Goal: Task Accomplishment & Management: Manage account settings

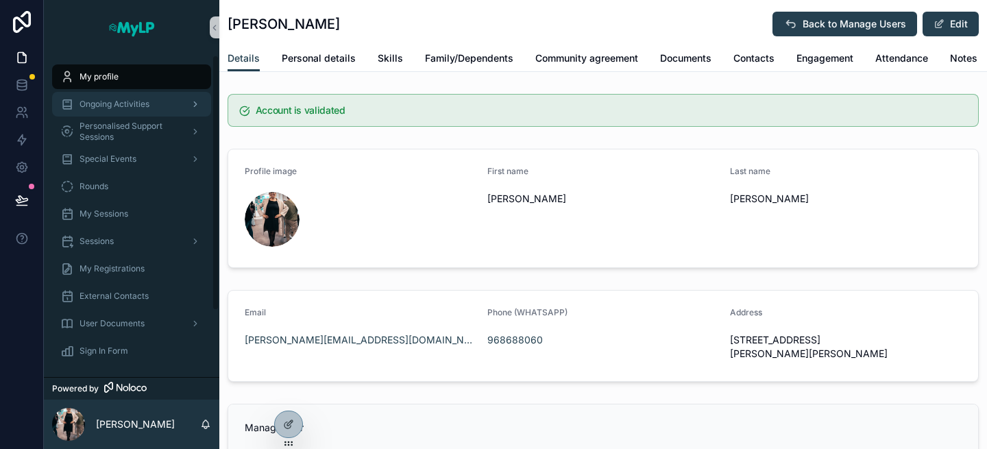
click at [130, 108] on span "Ongoing Activities" at bounding box center [114, 104] width 70 height 11
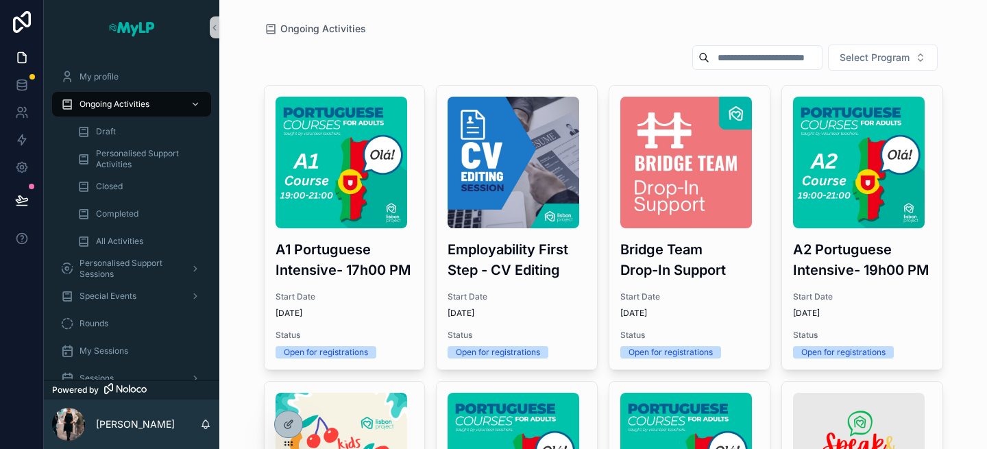
click at [501, 297] on span "Start Date" at bounding box center [516, 296] width 138 height 11
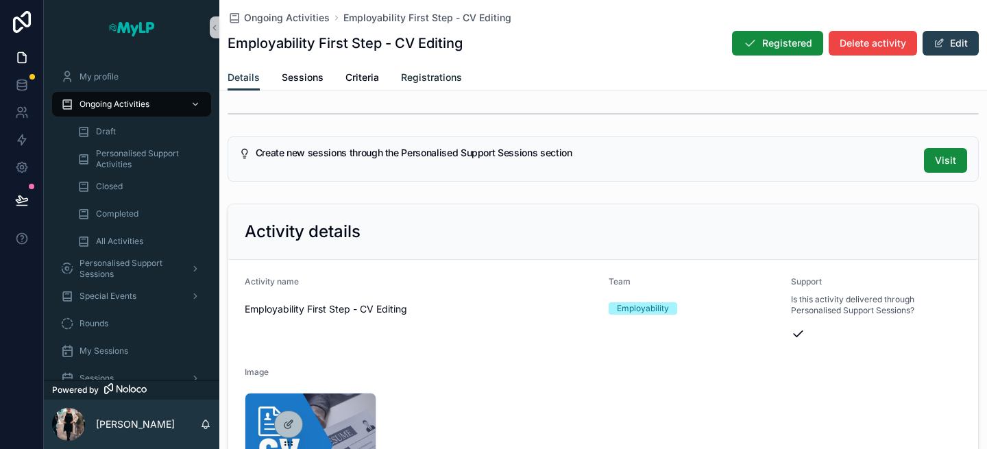
click at [428, 71] on span "Registrations" at bounding box center [431, 78] width 61 height 14
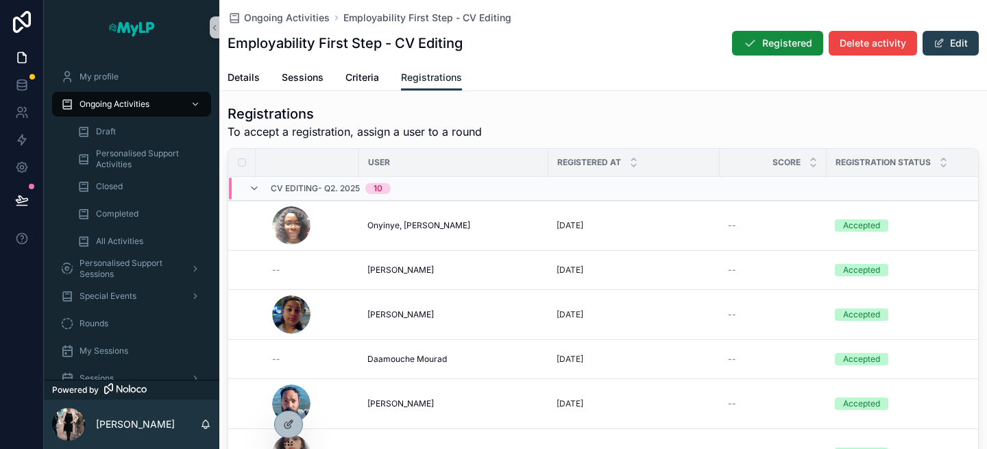
scroll to position [37, 0]
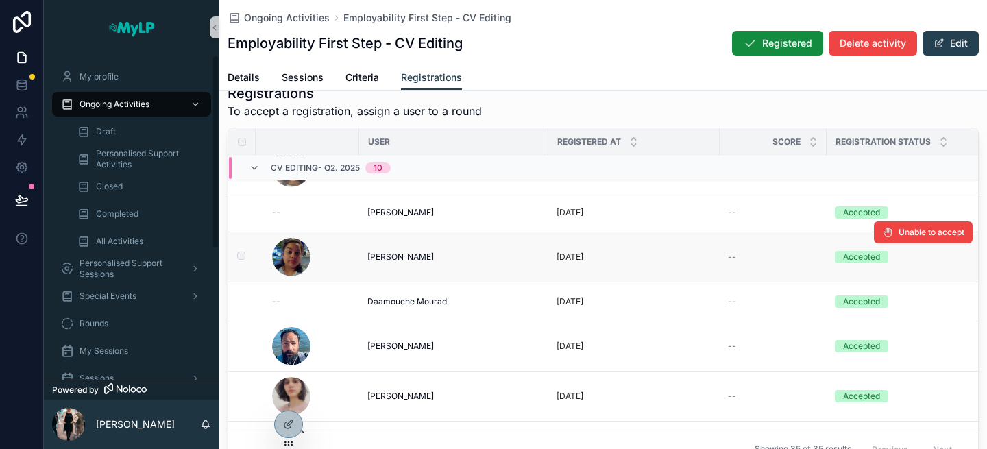
click at [247, 256] on td "scrollable content" at bounding box center [241, 257] width 27 height 50
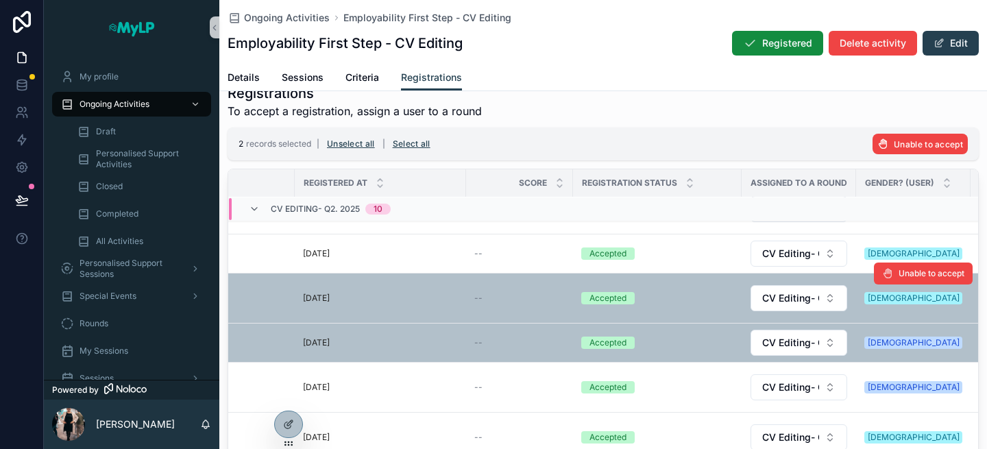
scroll to position [37, 299]
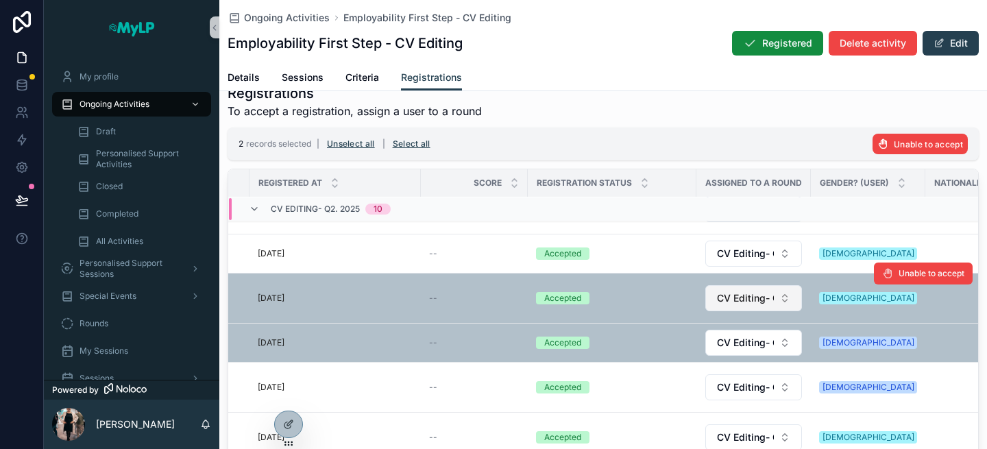
click at [783, 297] on button "CV Editing- Q2. 2025" at bounding box center [753, 298] width 97 height 26
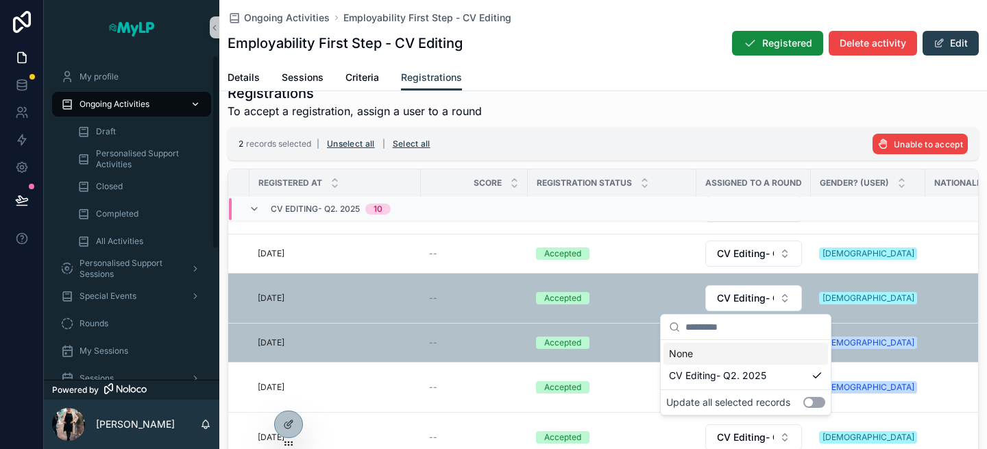
click at [125, 99] on span "Ongoing Activities" at bounding box center [114, 104] width 70 height 11
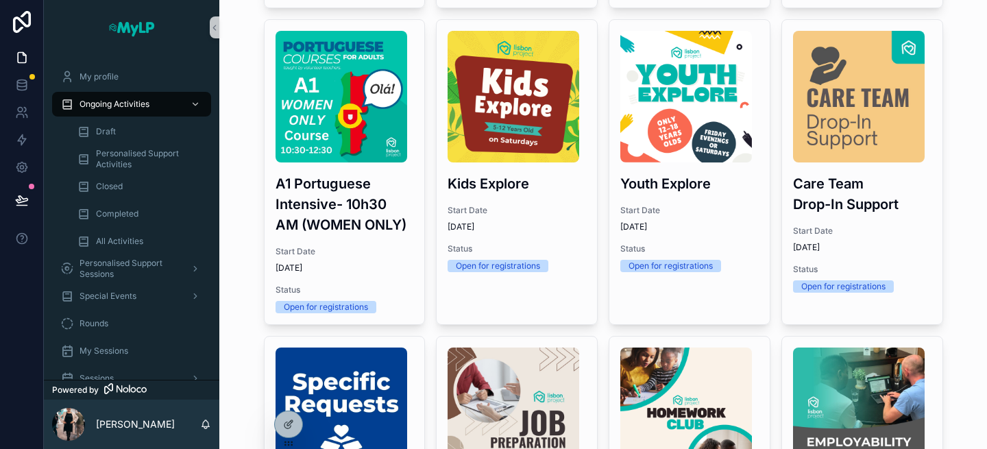
scroll to position [716, 0]
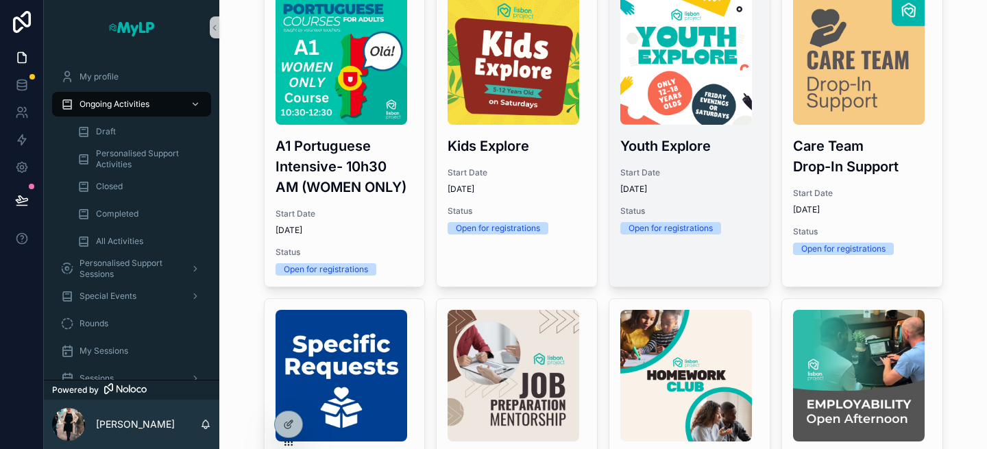
click at [736, 191] on span "[DATE]" at bounding box center [689, 189] width 138 height 11
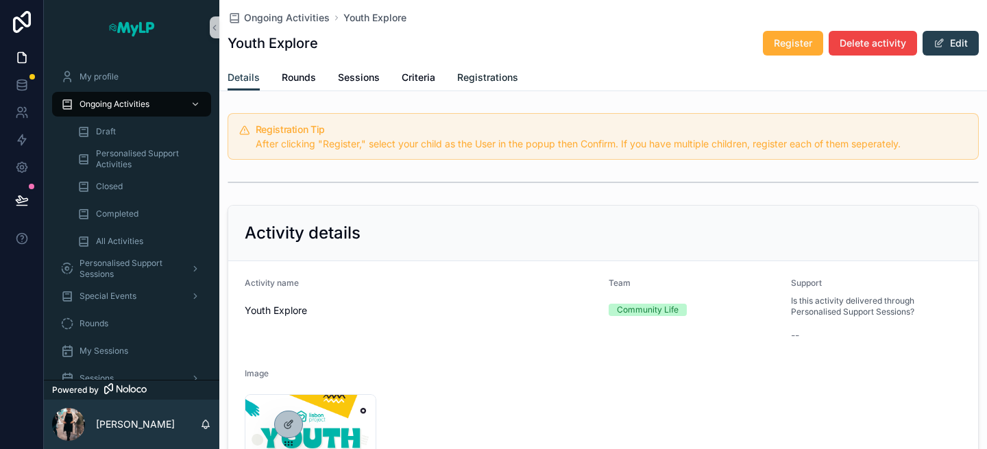
click at [482, 86] on link "Registrations" at bounding box center [487, 78] width 61 height 27
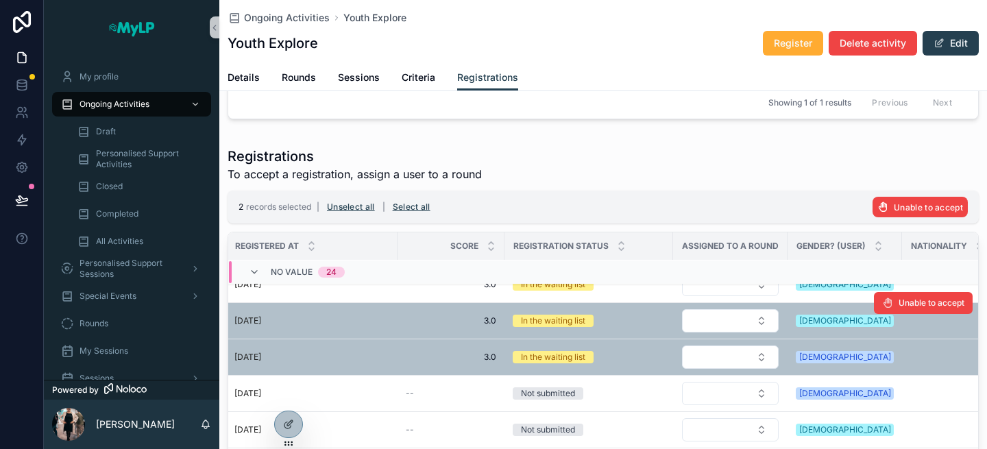
scroll to position [336, 340]
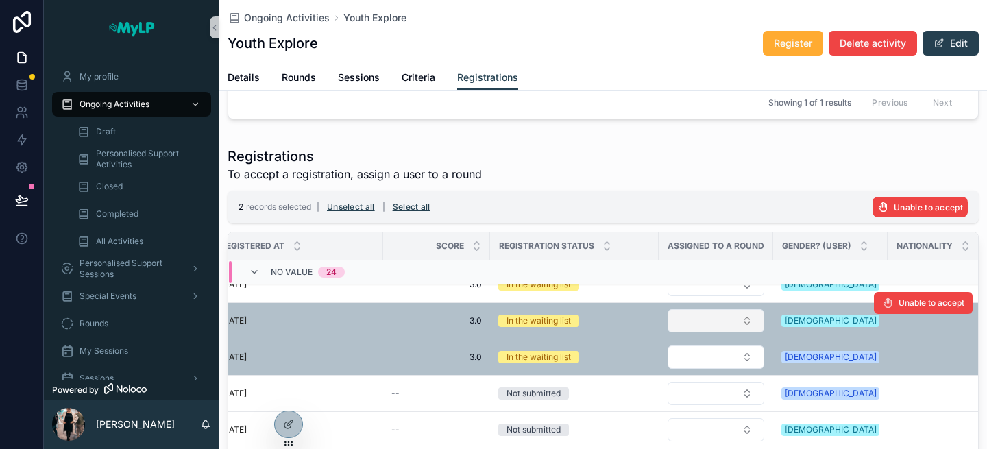
click at [730, 330] on button "Select Button" at bounding box center [715, 320] width 97 height 23
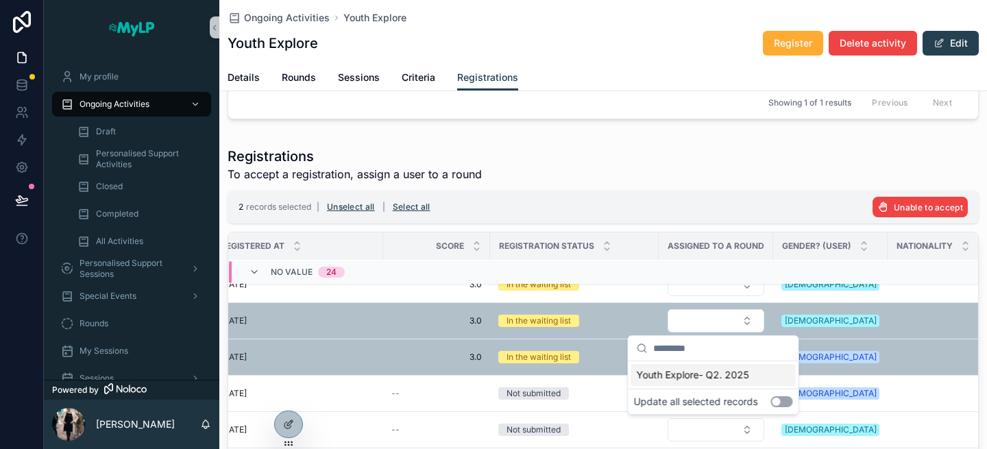
click at [778, 379] on div "Youth Explore- Q2. 2025" at bounding box center [713, 375] width 164 height 22
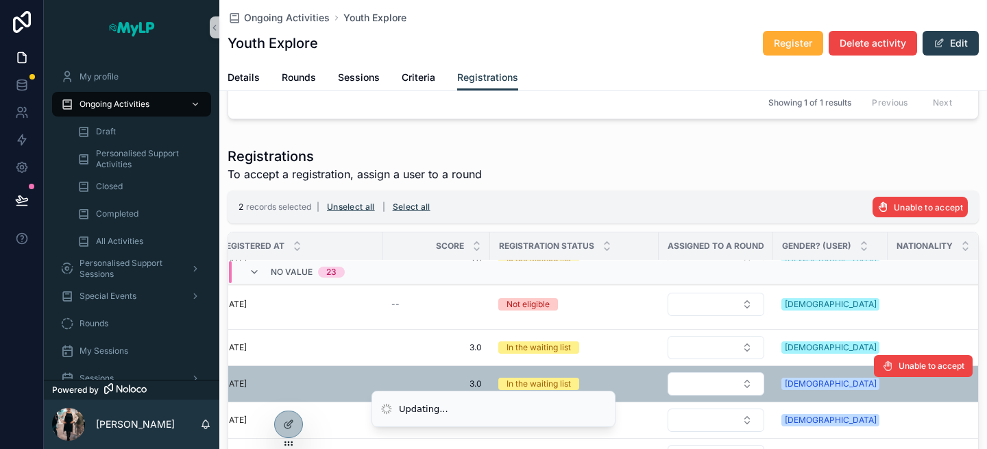
scroll to position [325, 340]
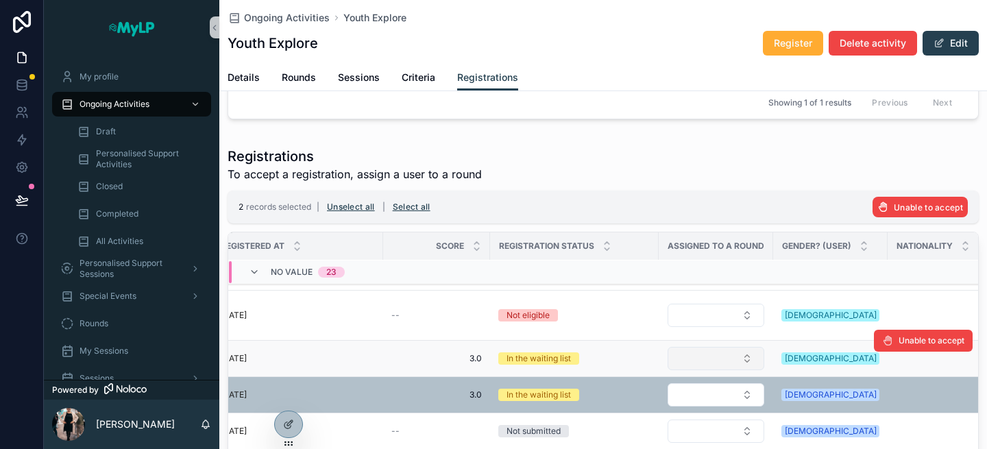
click at [746, 362] on button "Select Button" at bounding box center [715, 358] width 97 height 23
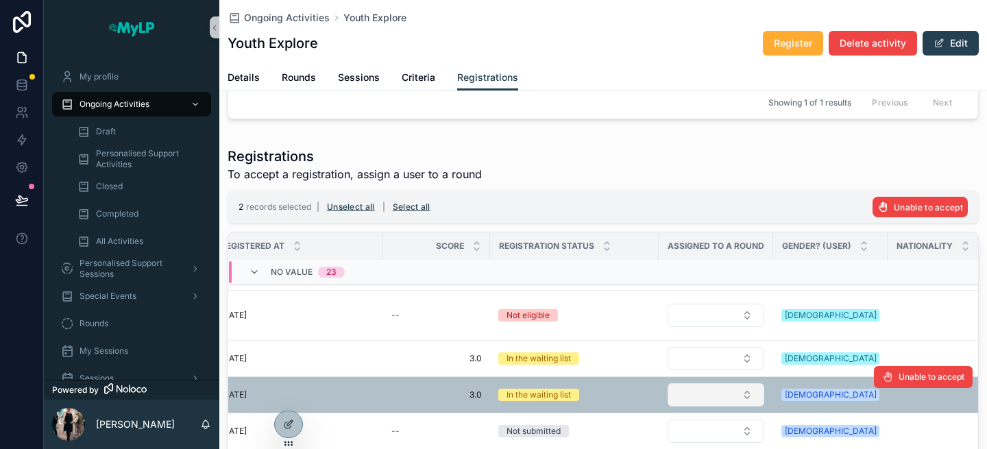
click at [729, 391] on button "Select Button" at bounding box center [715, 394] width 97 height 23
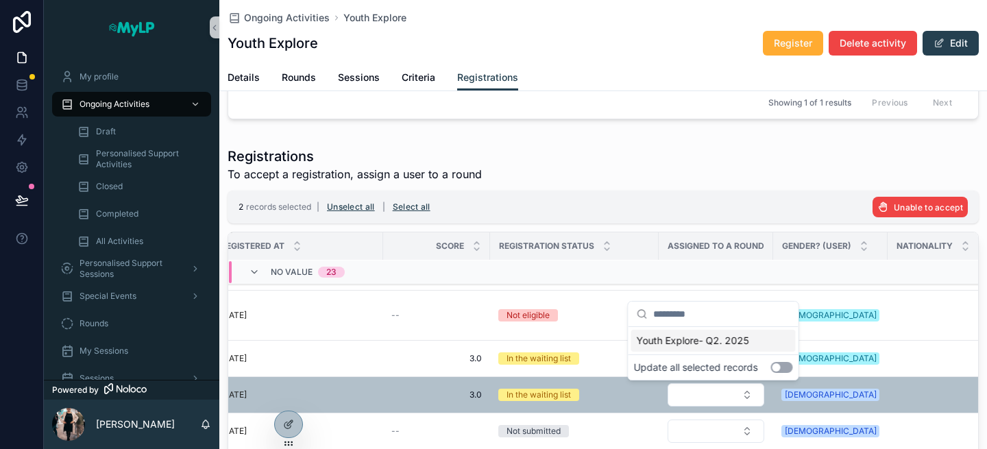
click at [780, 367] on button "Use setting" at bounding box center [782, 367] width 22 height 11
click at [756, 346] on div "Youth Explore- Q2. 2025" at bounding box center [713, 341] width 164 height 22
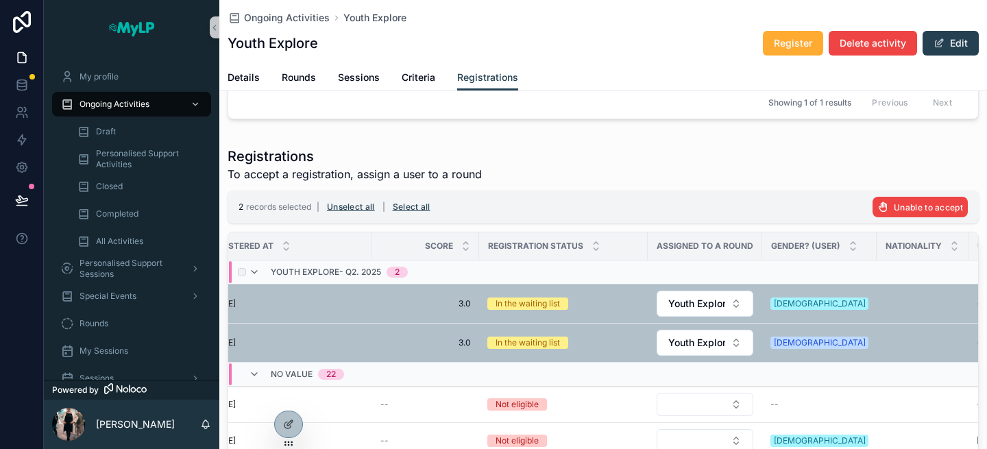
scroll to position [0, 0]
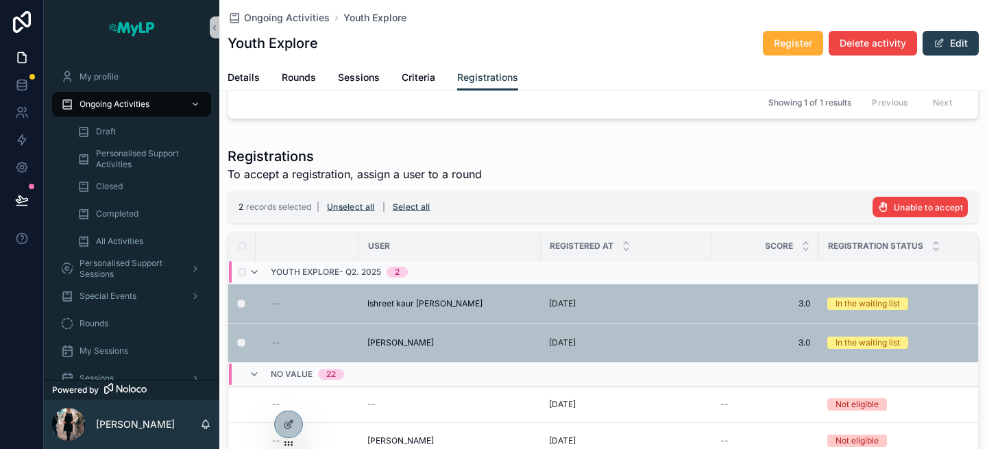
click at [726, 158] on div "Registrations To accept a registration, assign a user to a round" at bounding box center [602, 165] width 751 height 36
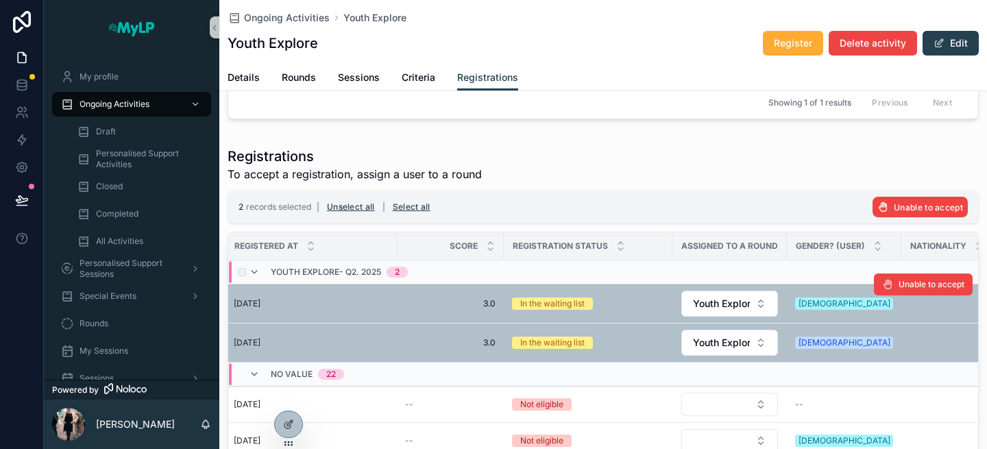
scroll to position [0, 317]
click at [629, 151] on div "Registrations To accept a registration, assign a user to a round" at bounding box center [602, 165] width 751 height 36
